Goal: Find specific page/section: Find specific page/section

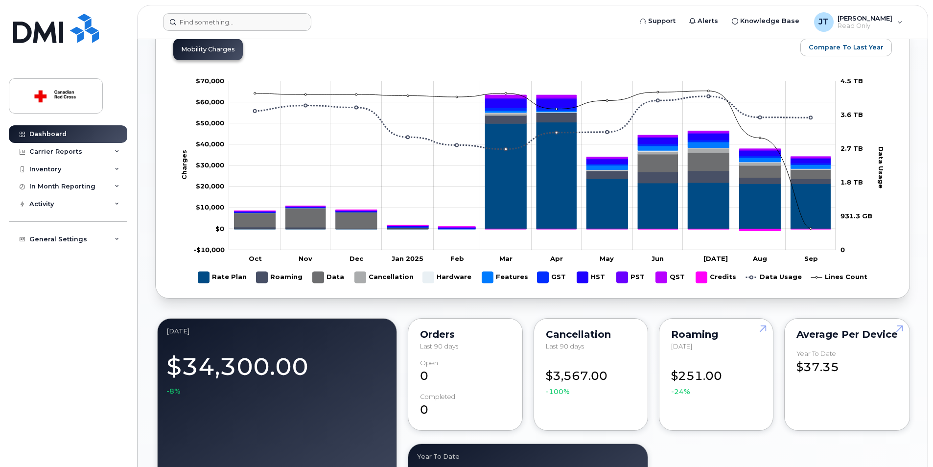
scroll to position [440, 0]
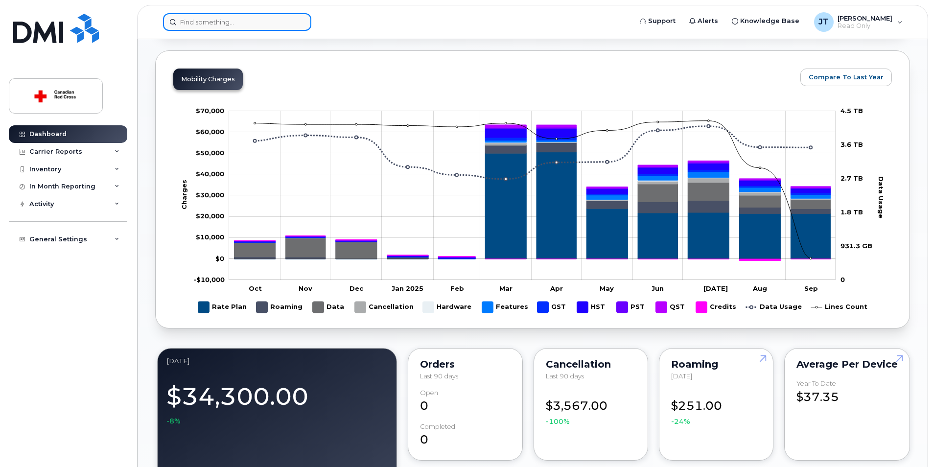
click at [210, 25] on input at bounding box center [237, 22] width 148 height 18
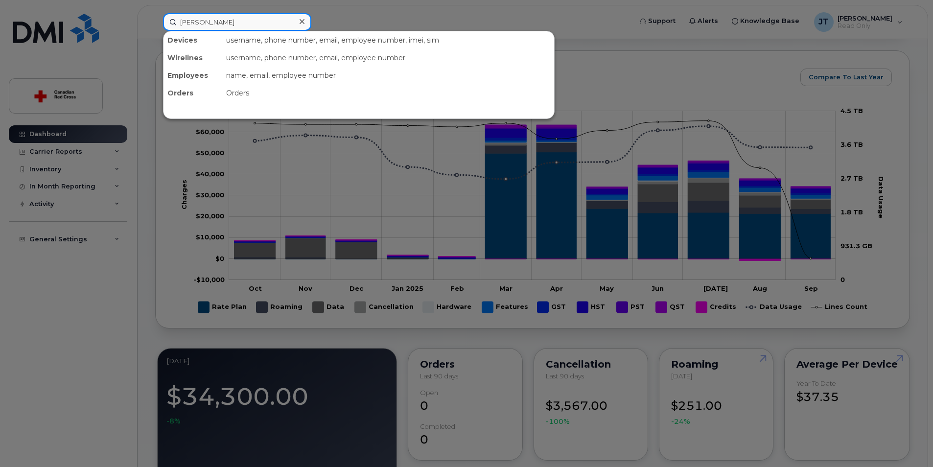
type input "james teng"
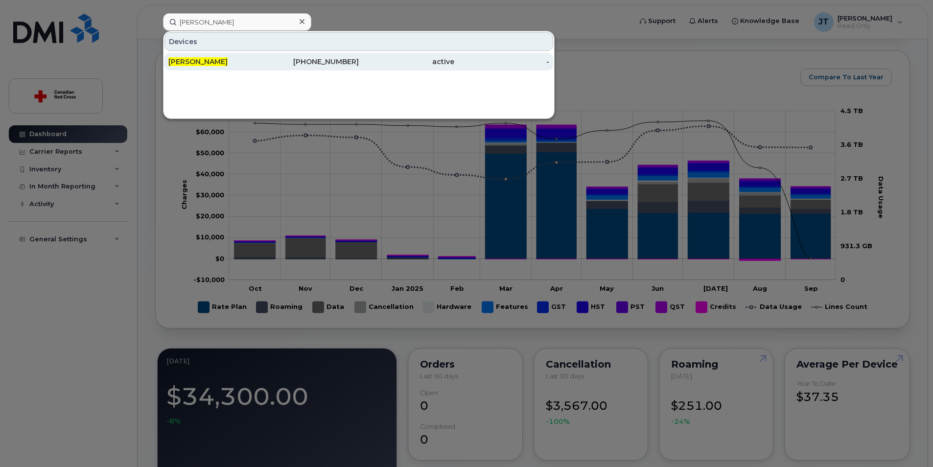
click at [218, 69] on div "[PERSON_NAME]" at bounding box center [215, 62] width 95 height 18
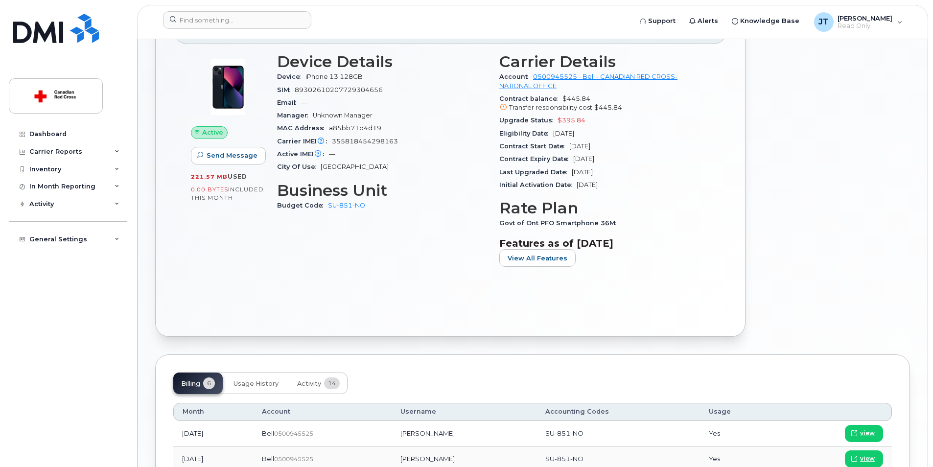
scroll to position [196, 0]
click at [507, 257] on span "View All Features" at bounding box center [537, 257] width 60 height 9
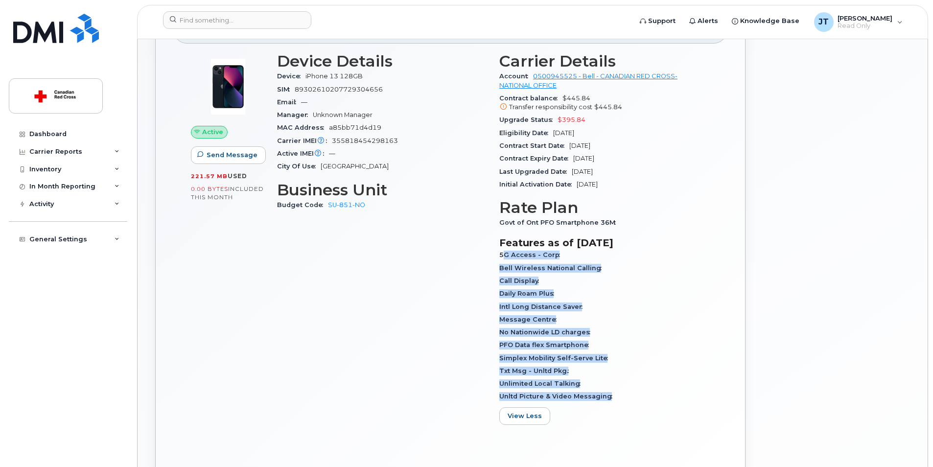
drag, startPoint x: 504, startPoint y: 260, endPoint x: 642, endPoint y: 399, distance: 195.5
click at [642, 399] on div "5G Access - Corp Bell Wireless National Calling Call Display Daily Roam Plus In…" at bounding box center [604, 326] width 210 height 154
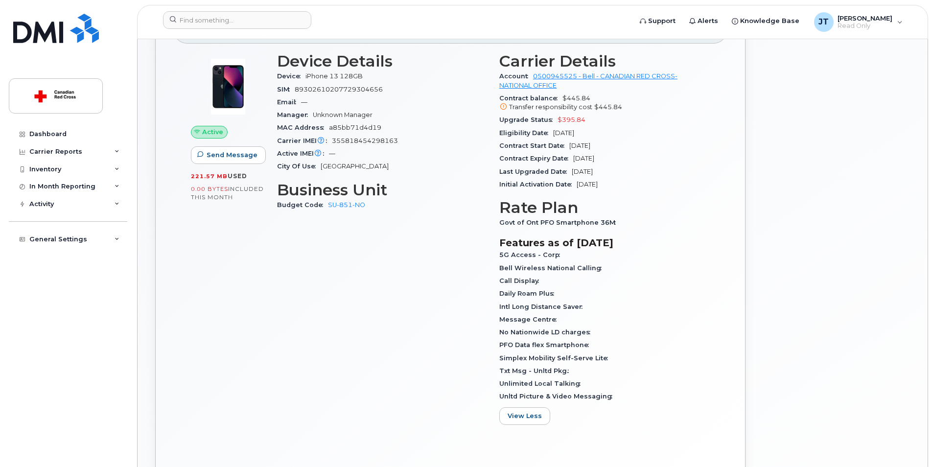
click at [259, 342] on div "Active Send Message 221.57 MB  used 0.00 Bytes  included this month" at bounding box center [228, 241] width 86 height 391
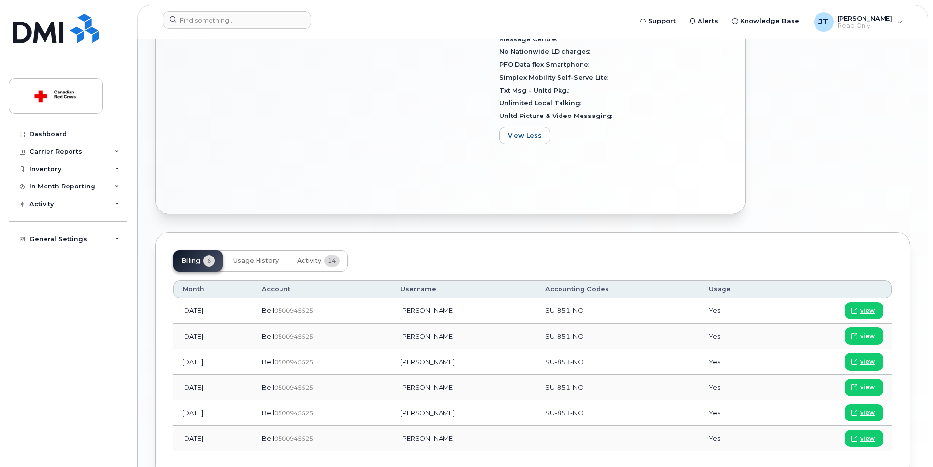
scroll to position [536, 0]
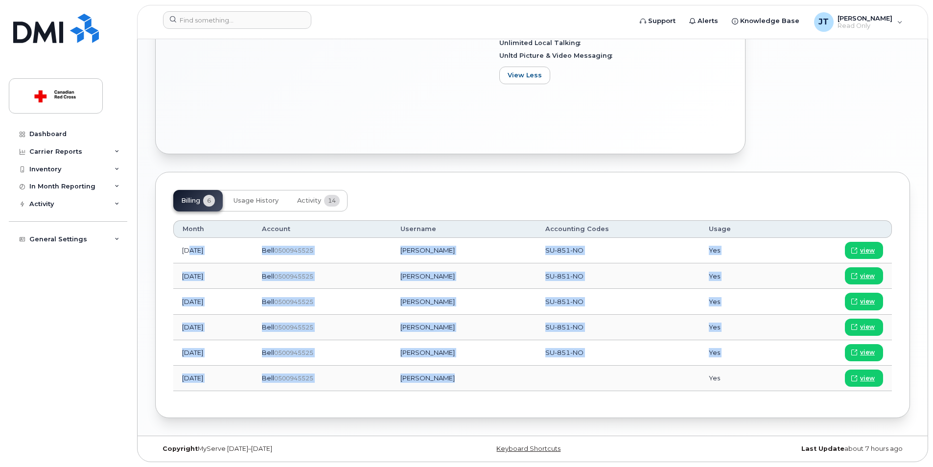
drag, startPoint x: 190, startPoint y: 247, endPoint x: 661, endPoint y: 392, distance: 492.6
click at [661, 392] on div "Month Account Username Accounting Codes Usage [DATE] Bell  0500945525 [PERSON_N…" at bounding box center [532, 305] width 718 height 188
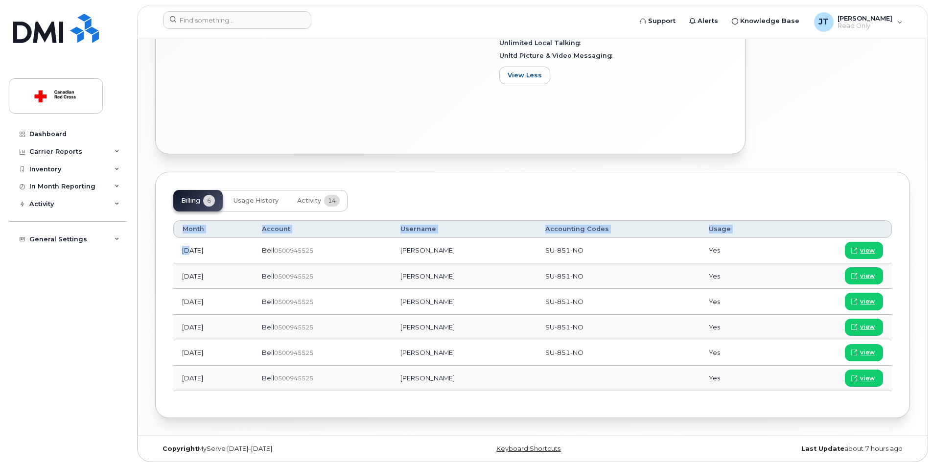
drag, startPoint x: 661, startPoint y: 392, endPoint x: 644, endPoint y: 425, distance: 37.2
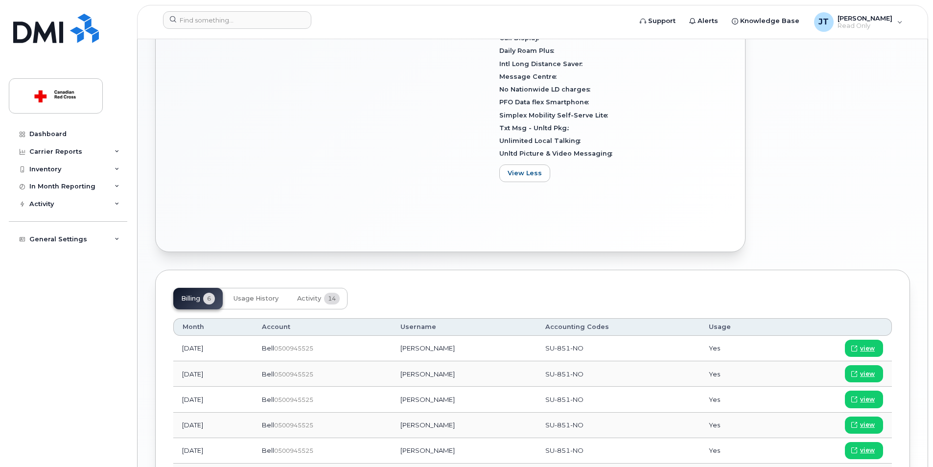
scroll to position [145, 0]
